Goal: Navigation & Orientation: Find specific page/section

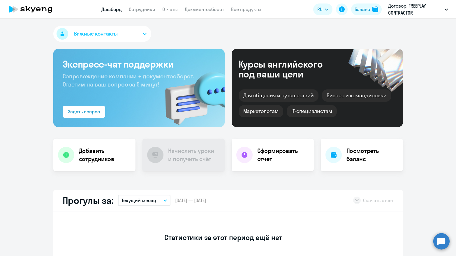
select select "30"
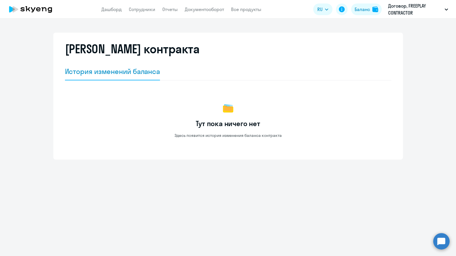
click at [112, 5] on app-header "Дашборд Сотрудники Отчеты Документооборот Все продукты Дашборд Сотрудники Отчет…" at bounding box center [228, 9] width 456 height 19
click at [112, 7] on link "Дашборд" at bounding box center [111, 9] width 20 height 6
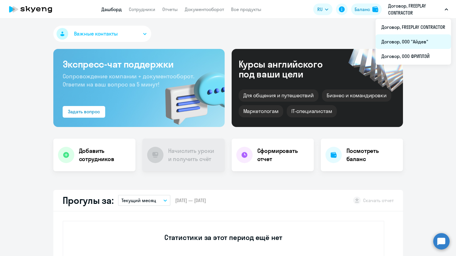
click at [421, 45] on li "Договор, ООО "Айдев"" at bounding box center [412, 41] width 75 height 15
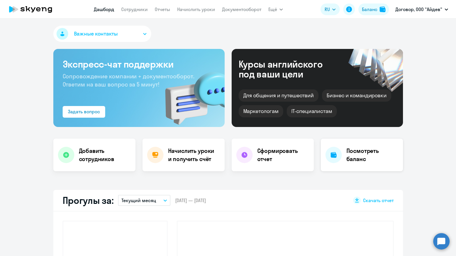
click at [363, 154] on h4 "Посмотреть баланс" at bounding box center [372, 155] width 52 height 16
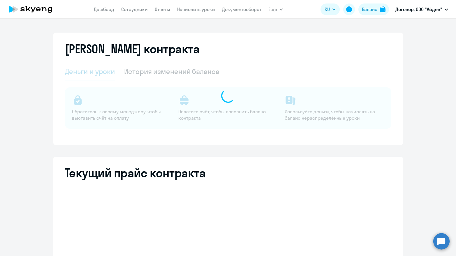
select select "english_adult_not_native_speaker"
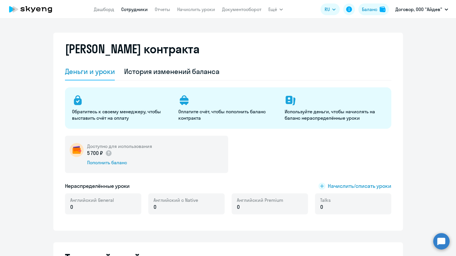
click at [137, 10] on link "Сотрудники" at bounding box center [134, 9] width 27 height 6
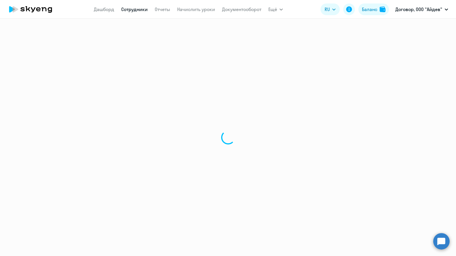
select select "30"
